Goal: Task Accomplishment & Management: Manage account settings

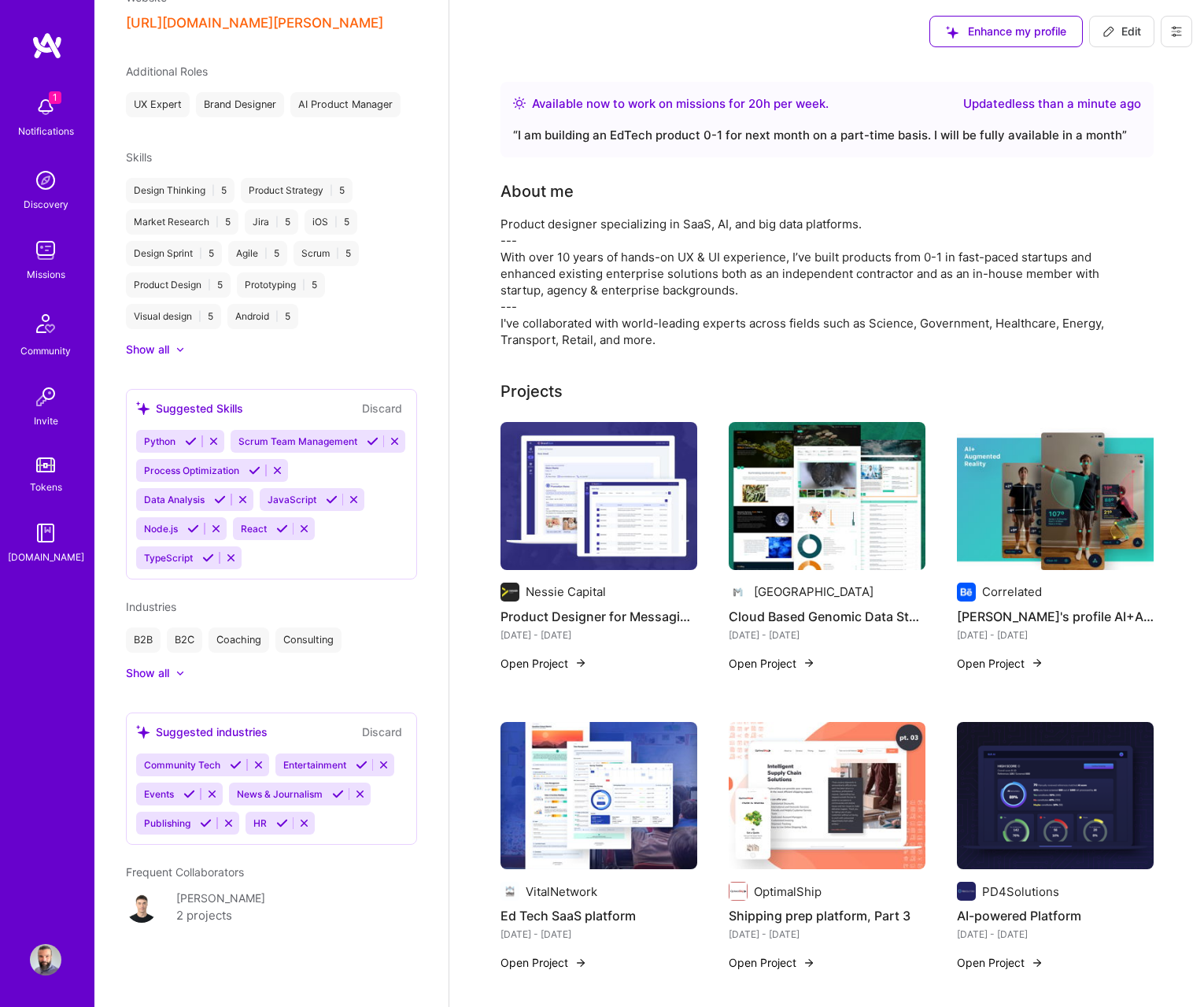
scroll to position [794, 0]
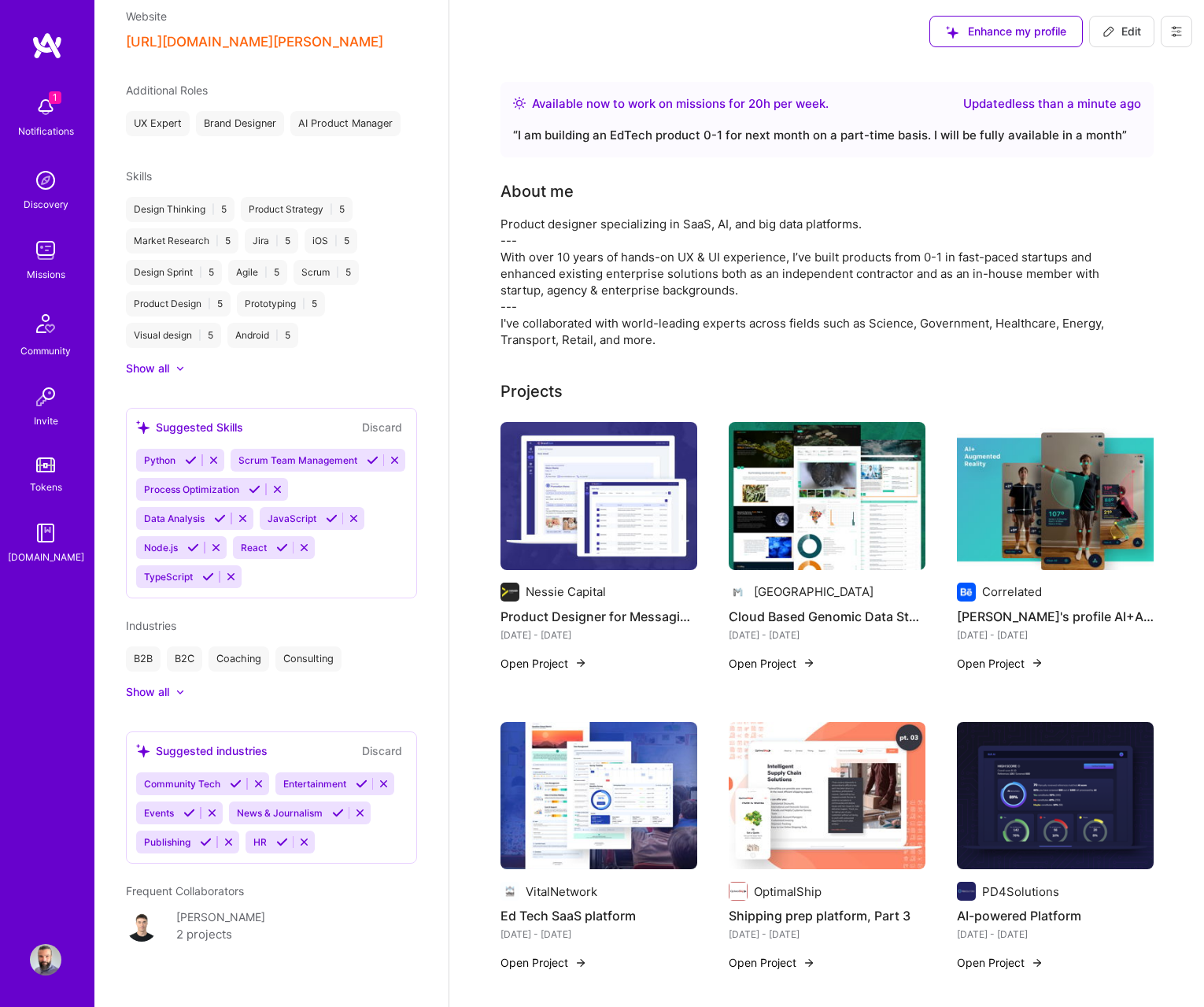
click at [249, 491] on icon at bounding box center [254, 489] width 12 height 12
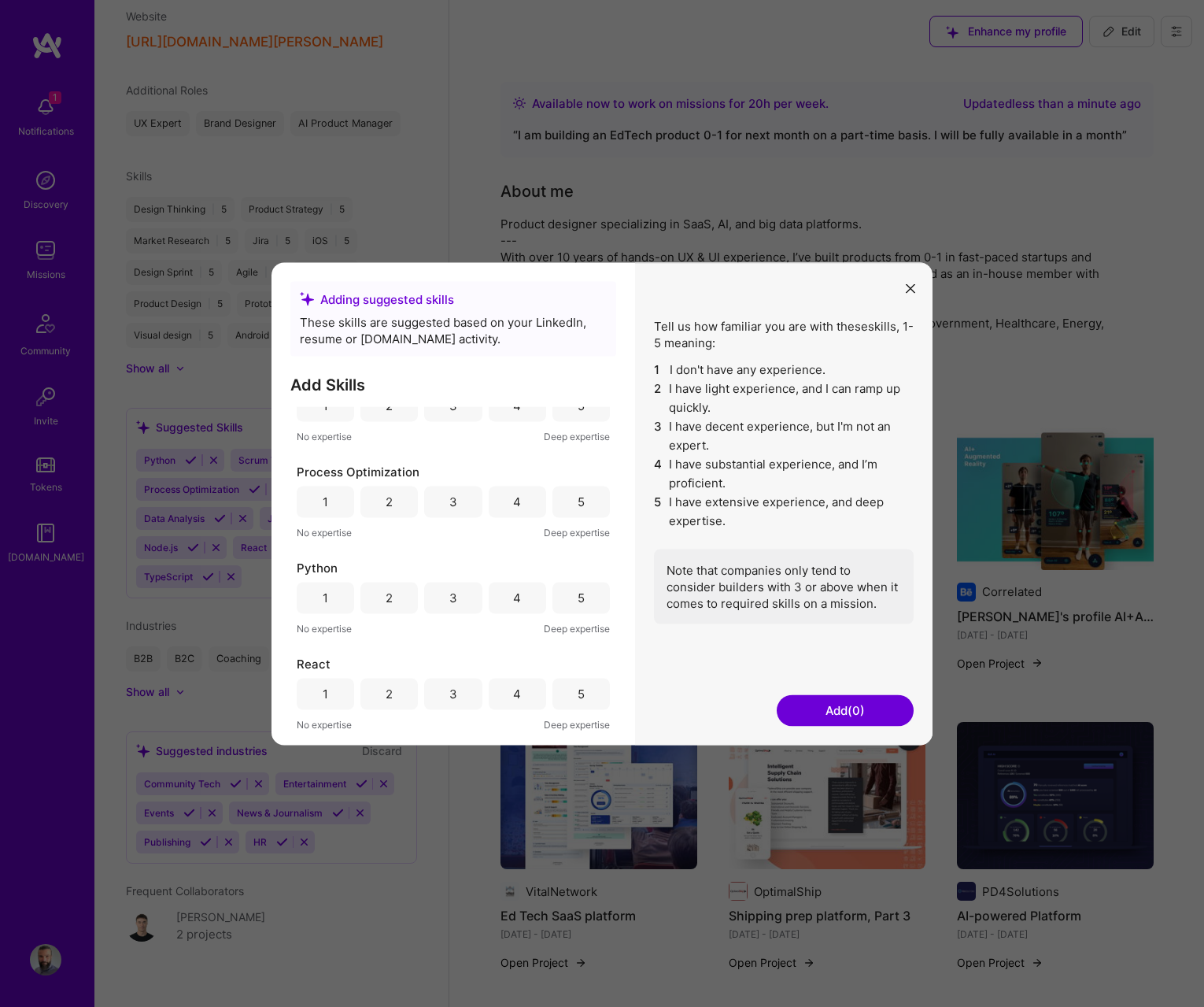
scroll to position [236, 0]
click at [575, 482] on div "5" at bounding box center [581, 497] width 58 height 32
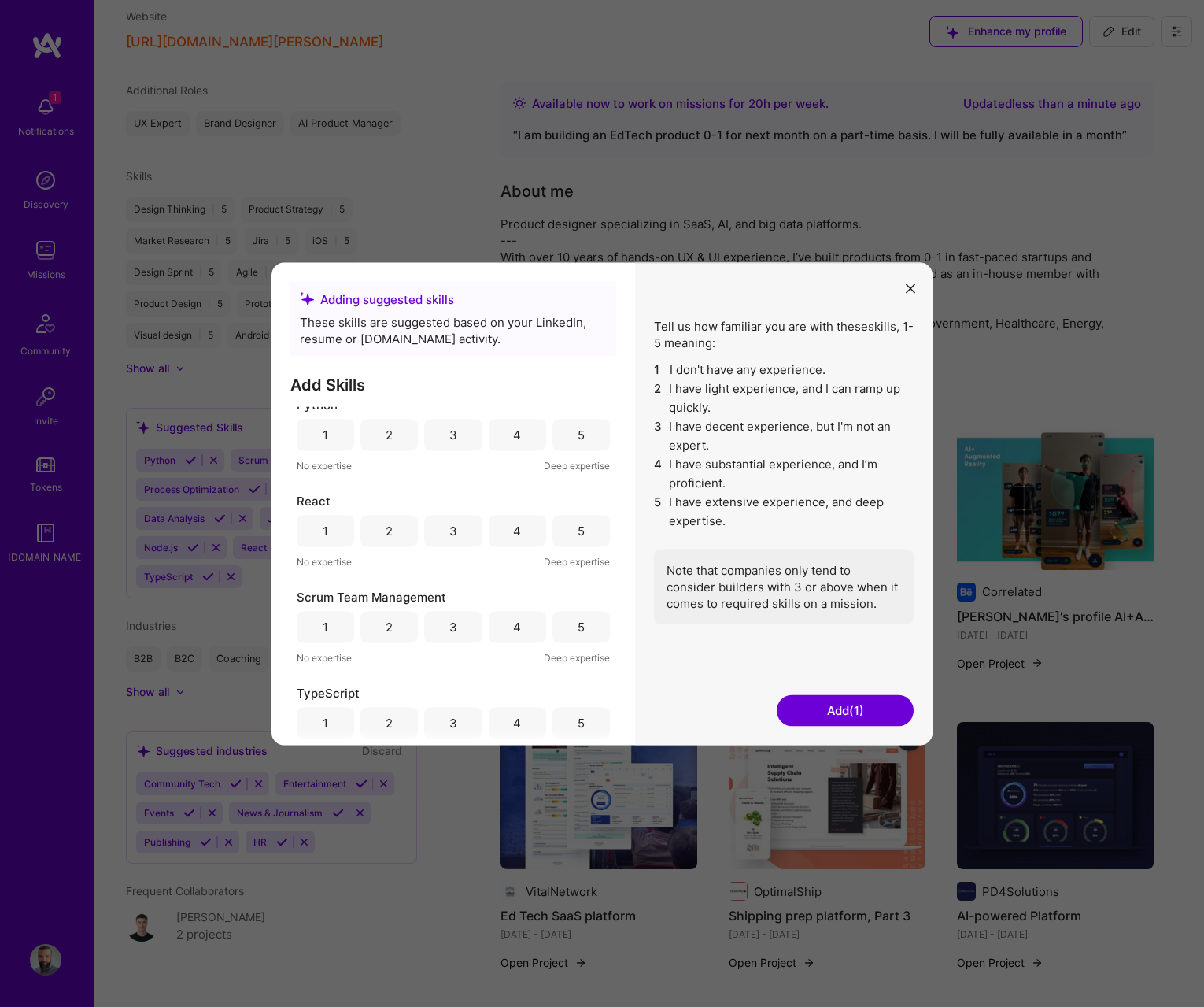
scroll to position [411, 0]
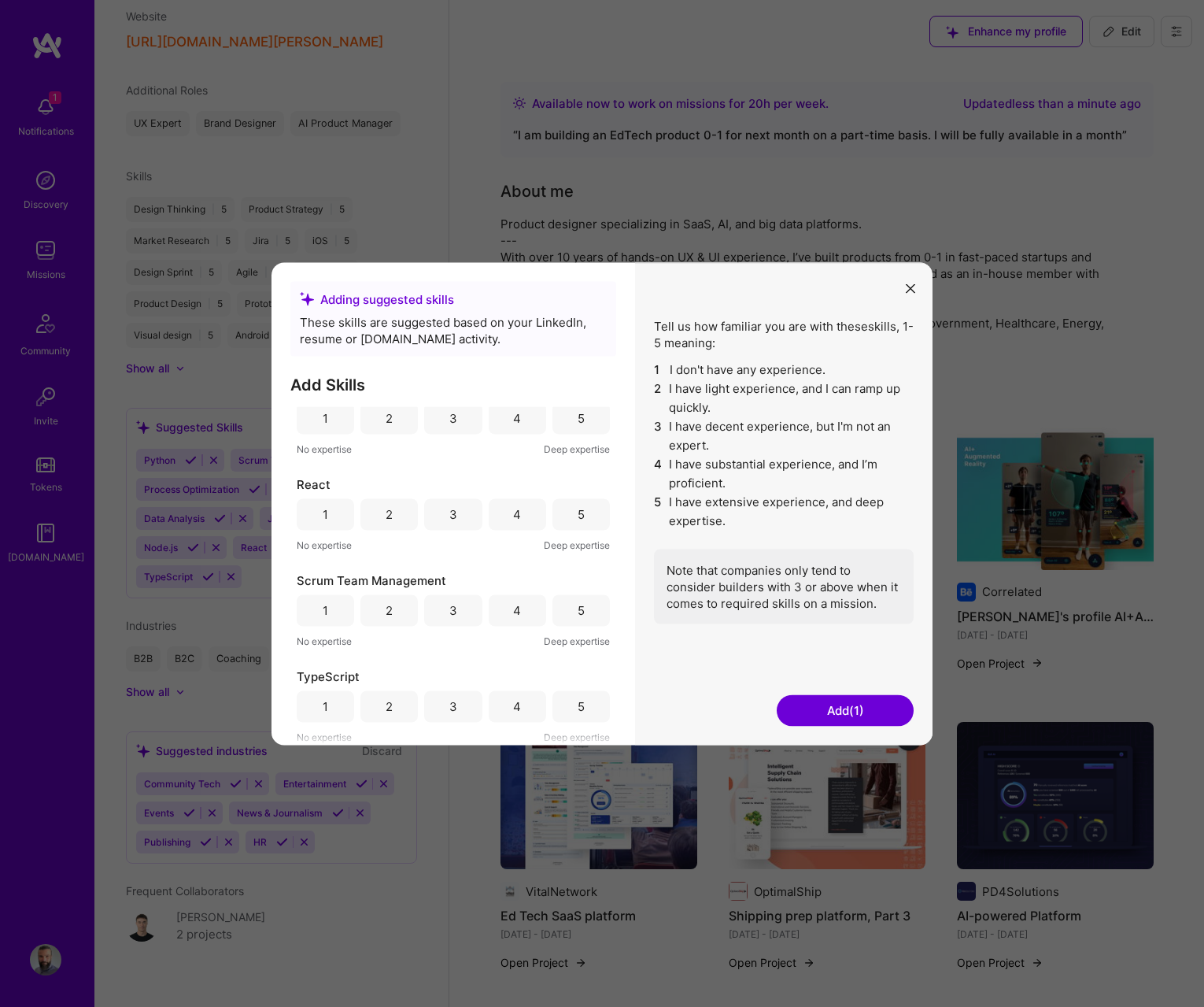
click at [811, 719] on button "Add (1)" at bounding box center [845, 710] width 137 height 32
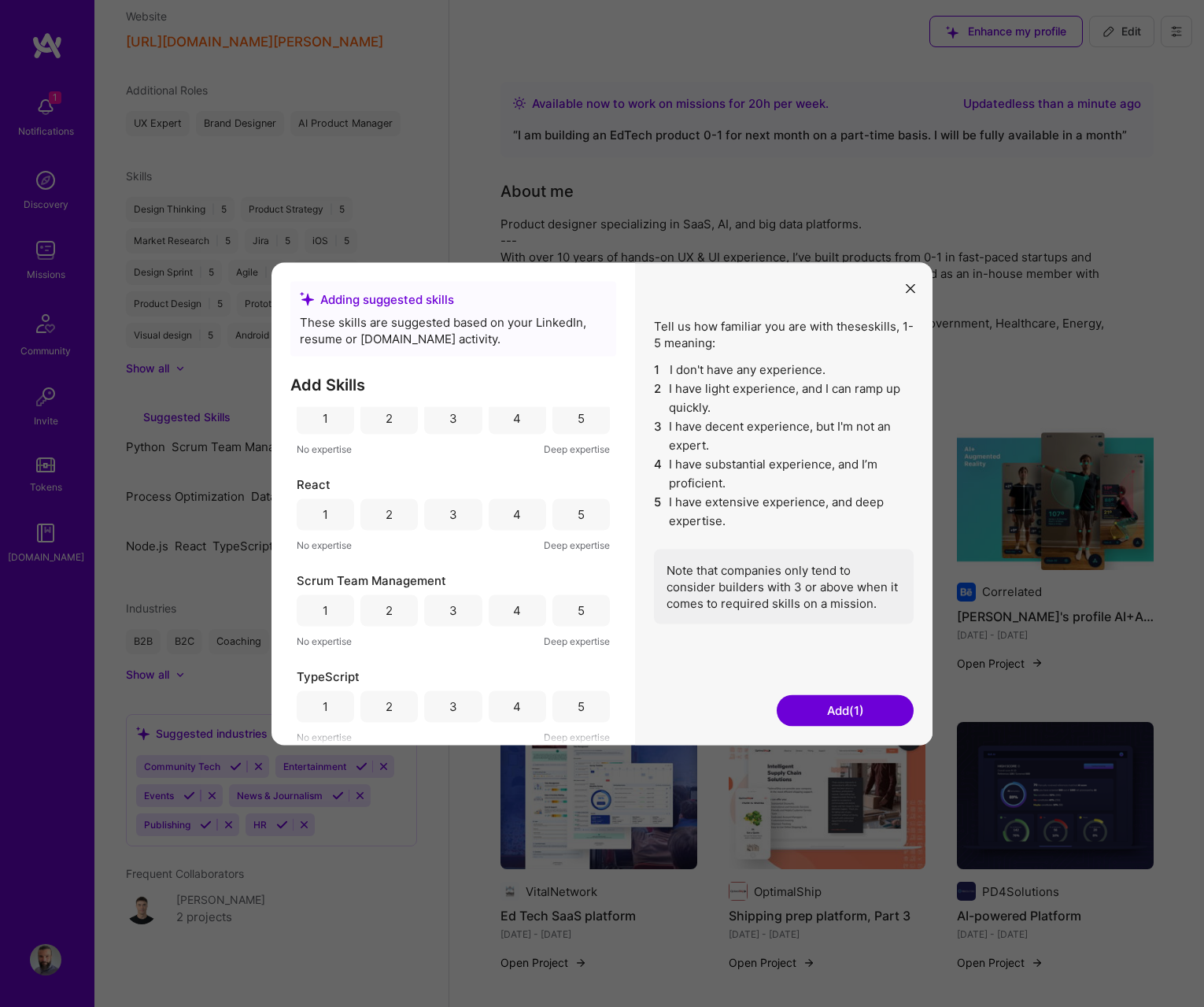
scroll to position [603, 0]
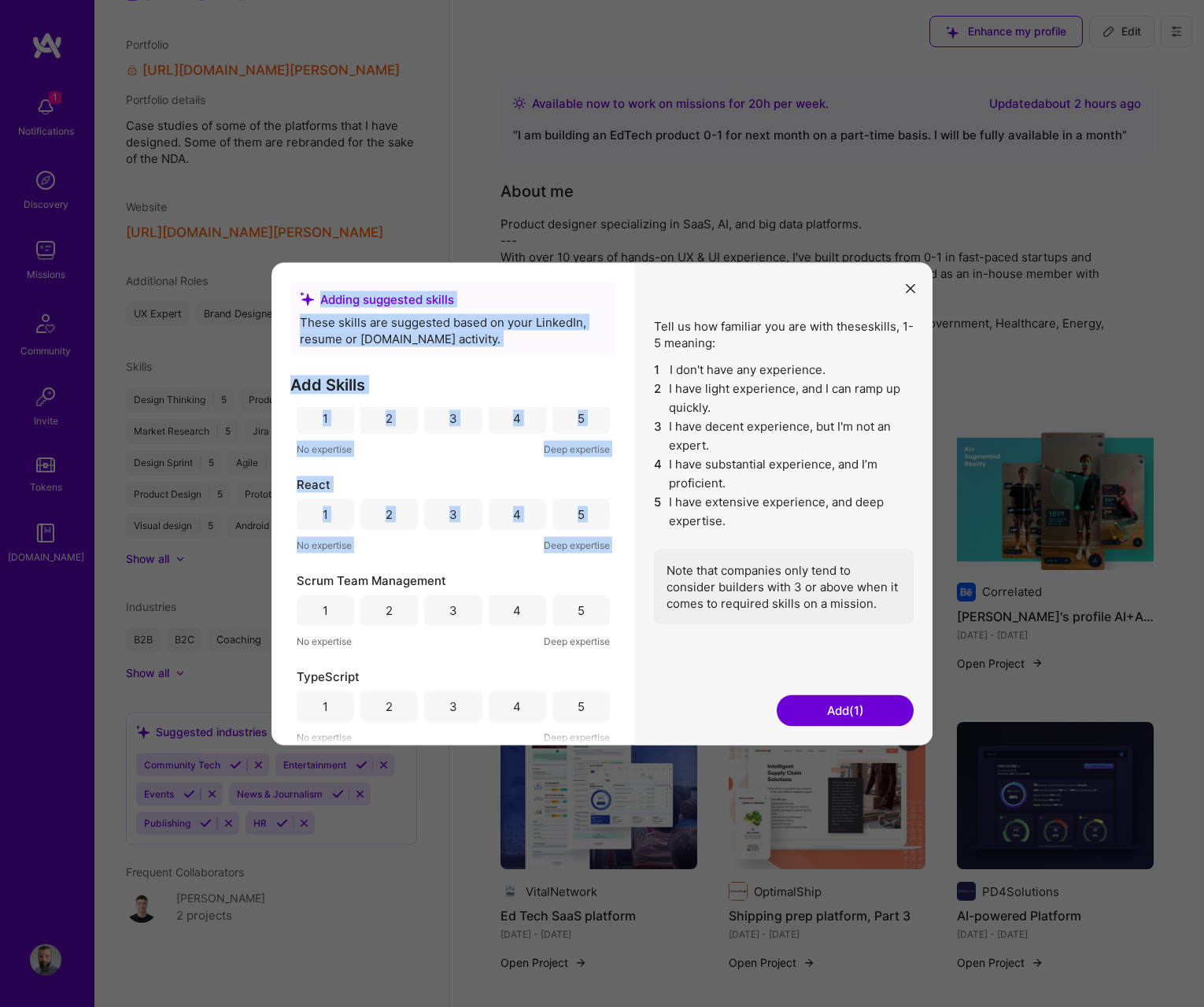
drag, startPoint x: 532, startPoint y: 565, endPoint x: 222, endPoint y: 608, distance: 313.0
click at [222, 608] on div "Adding suggested skills These skills are suggested based on your LinkedIn, resu…" at bounding box center [602, 503] width 1204 height 1007
click at [877, 701] on button "Add (1)" at bounding box center [845, 710] width 137 height 32
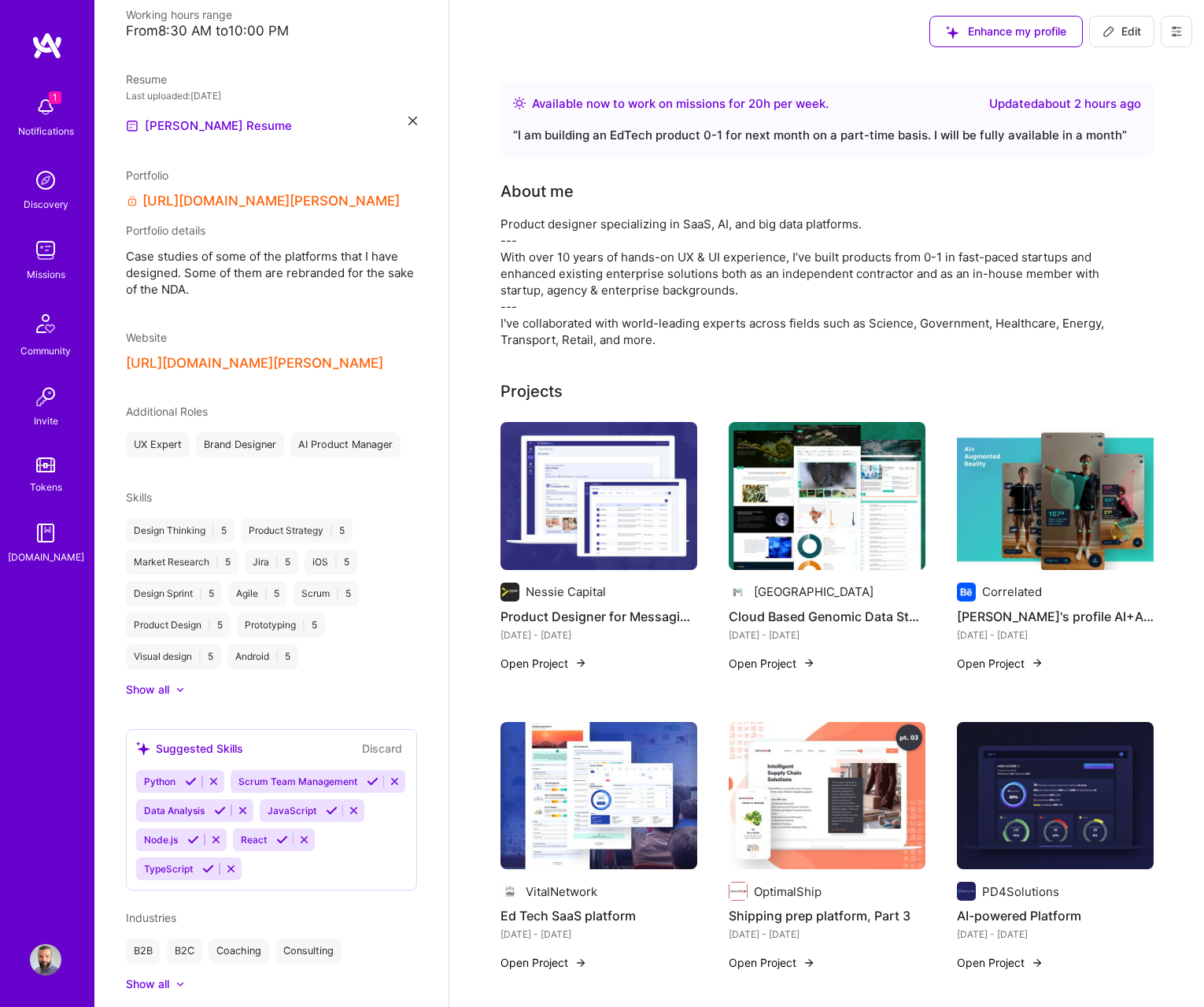
scroll to position [0, 0]
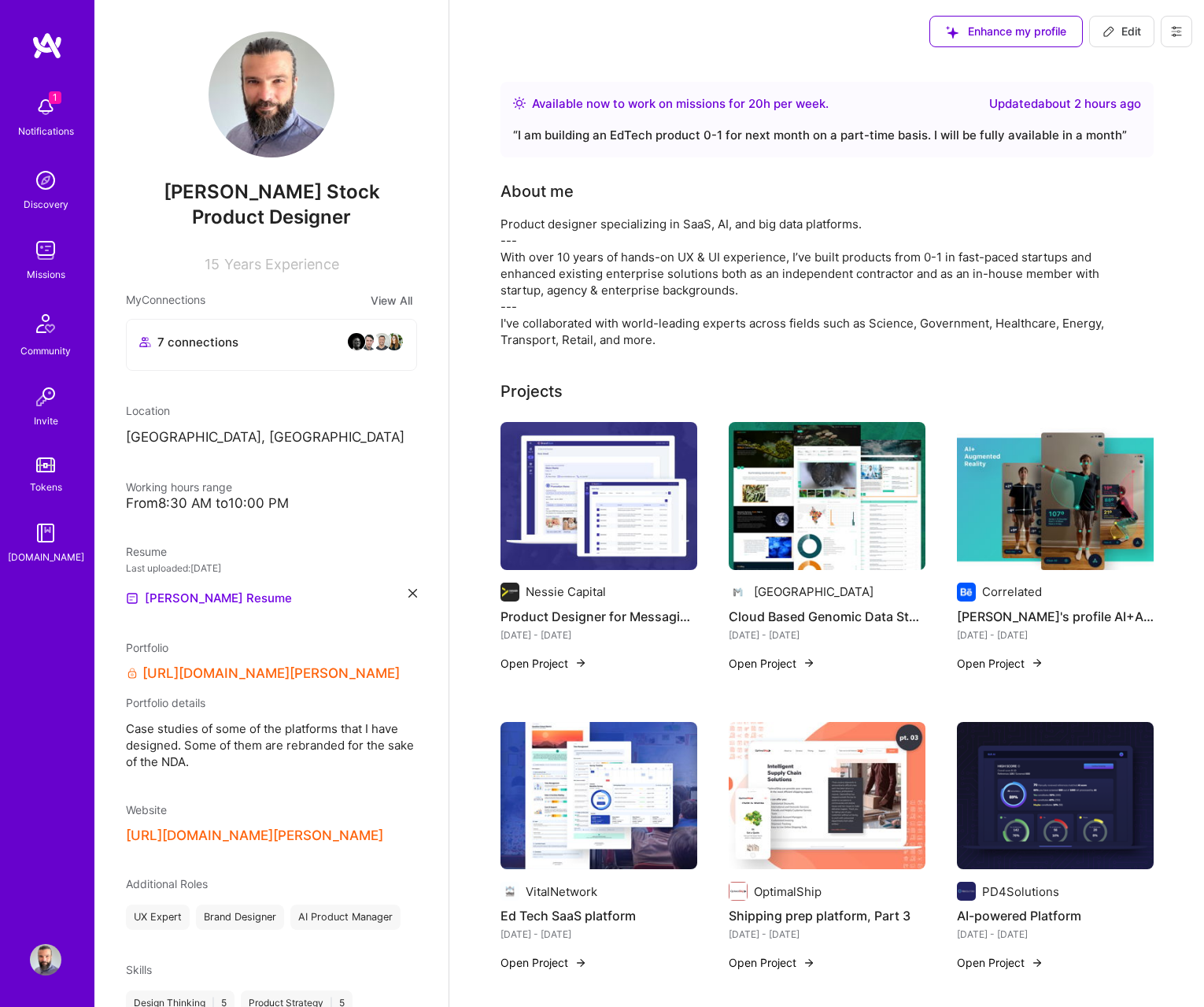
click at [48, 47] on img at bounding box center [47, 46] width 32 height 28
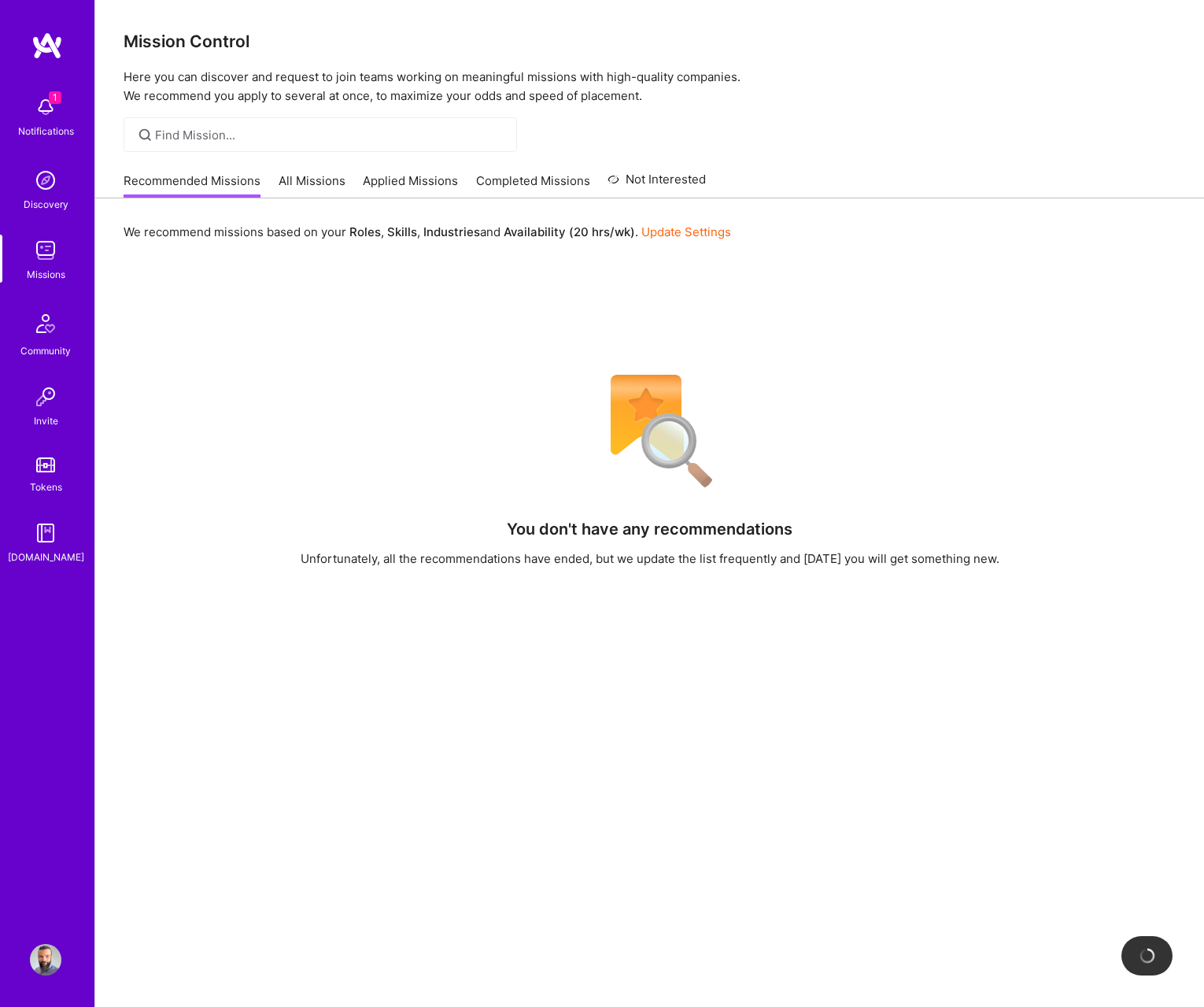
click at [387, 192] on link "Applied Missions" at bounding box center [411, 185] width 95 height 26
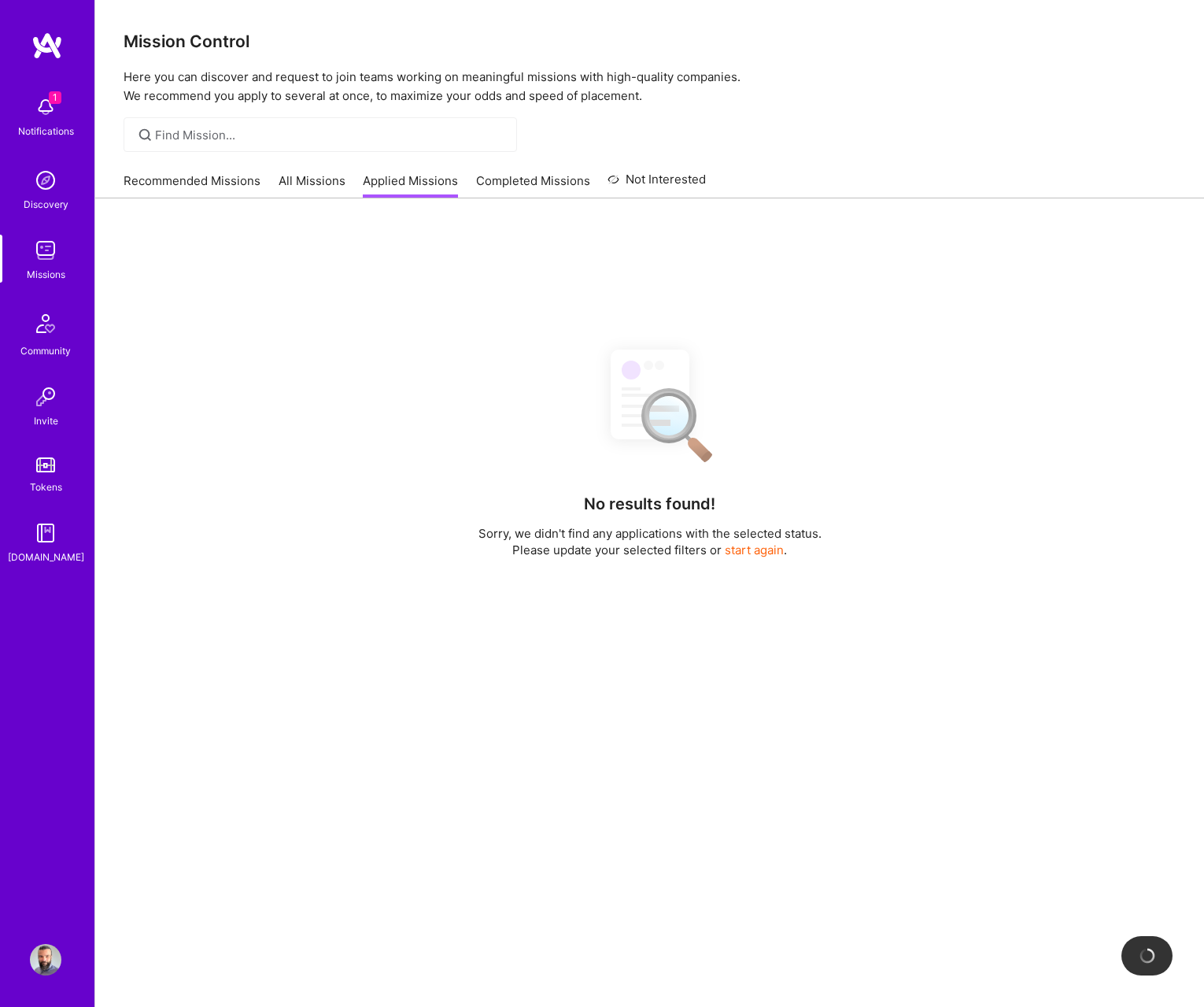
click at [298, 197] on link "All Missions" at bounding box center [312, 185] width 67 height 26
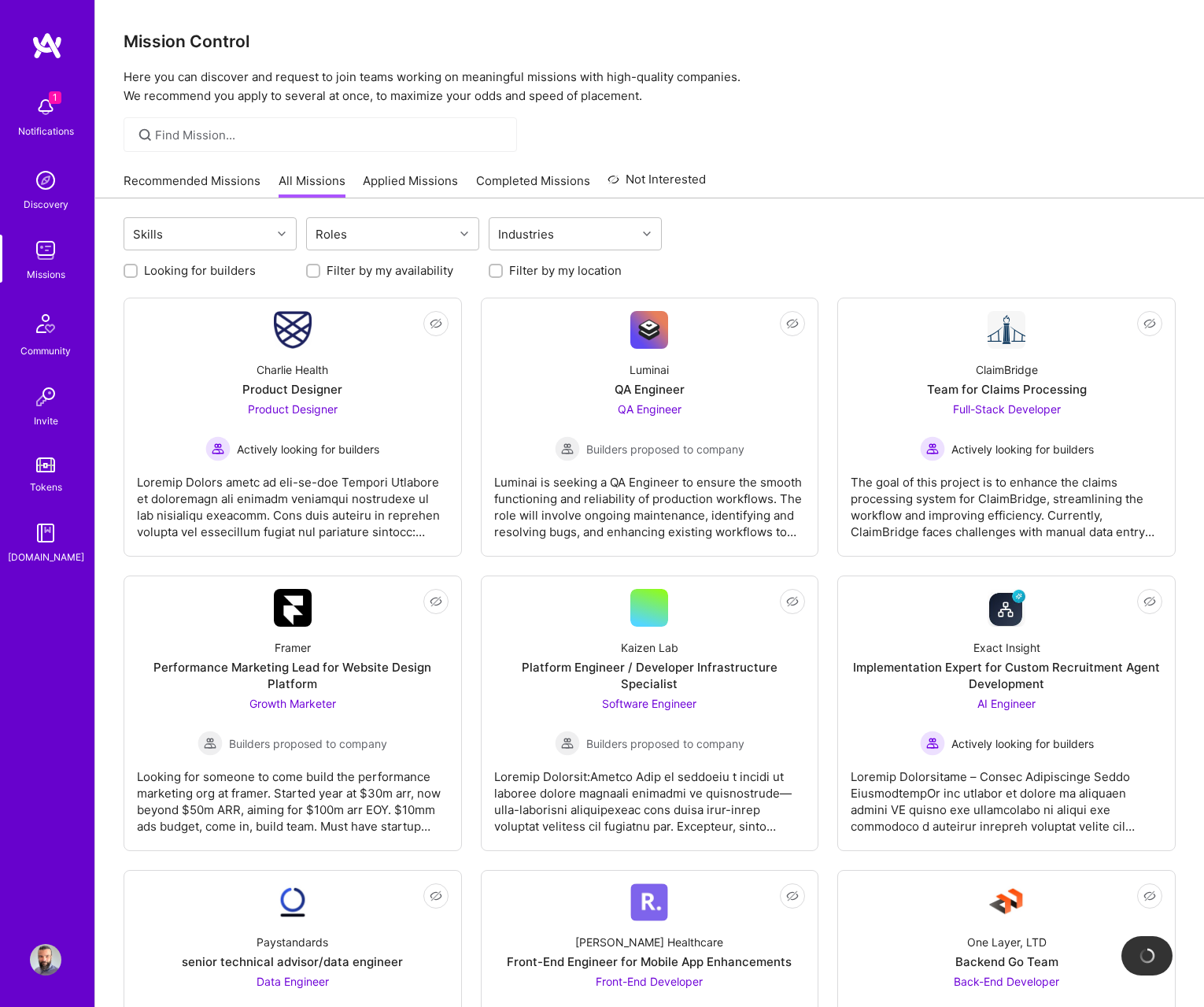
click at [32, 115] on img at bounding box center [46, 107] width 32 height 32
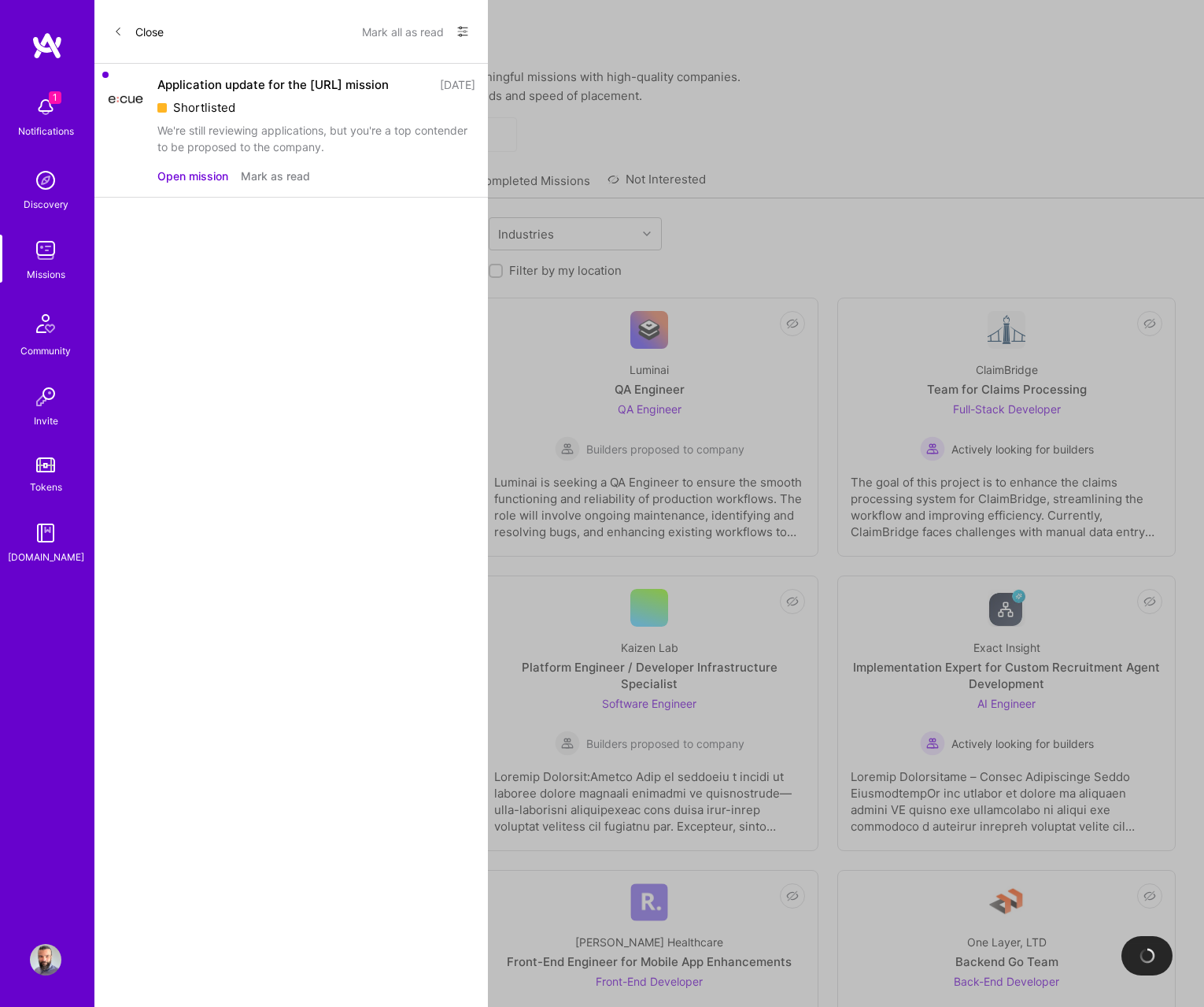
click at [186, 180] on button "Open mission" at bounding box center [193, 176] width 71 height 17
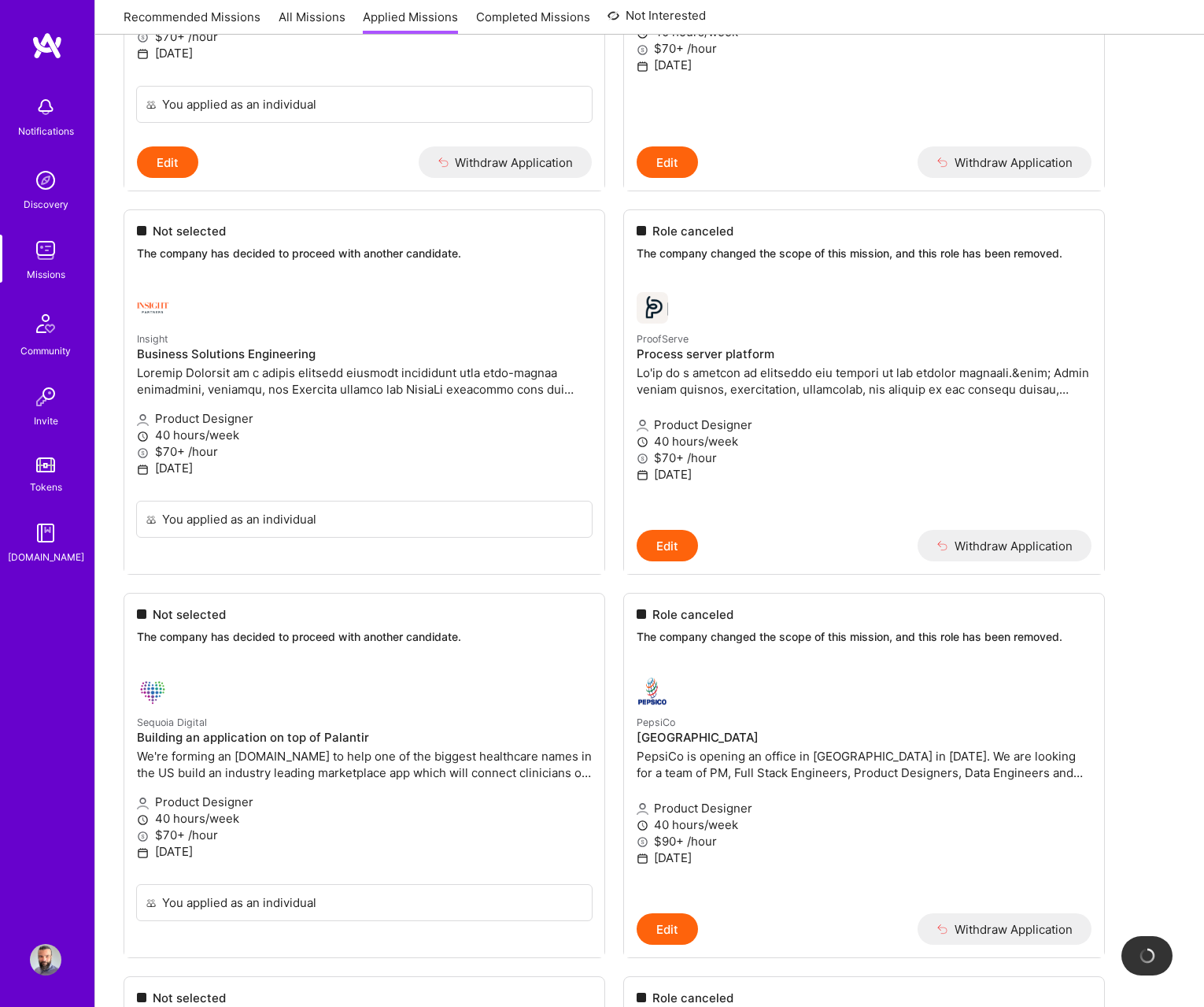
scroll to position [5464, 0]
